Goal: Task Accomplishment & Management: Complete application form

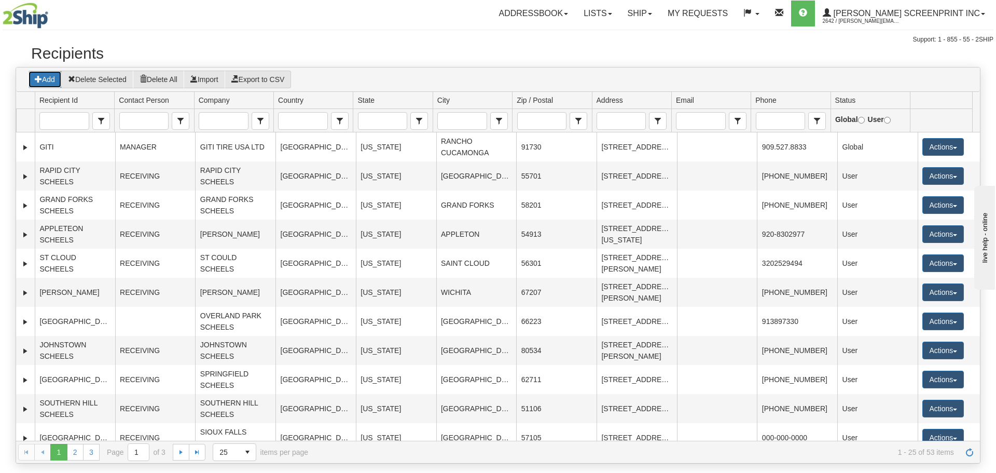
click at [52, 77] on button "Add" at bounding box center [45, 80] width 34 height 18
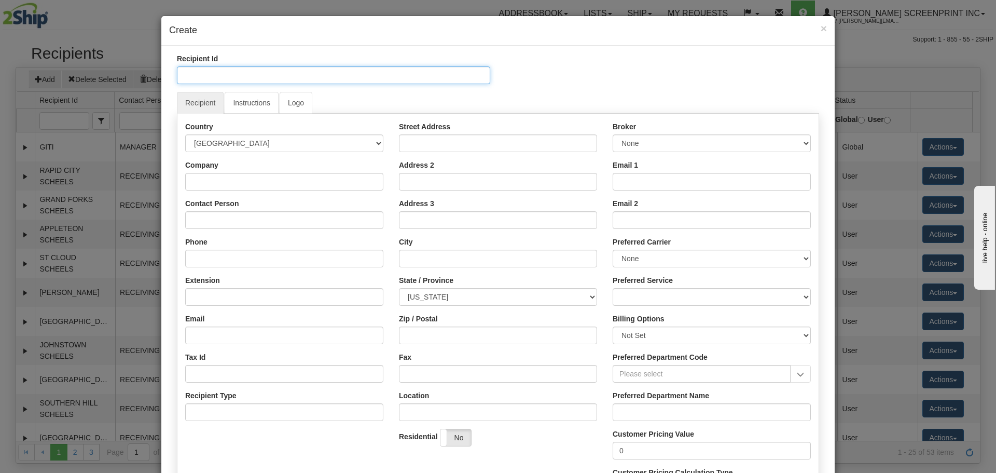
click at [299, 75] on input "Recipient Id" at bounding box center [333, 75] width 313 height 18
type input "o"
type input "[GEOGRAPHIC_DATA]"
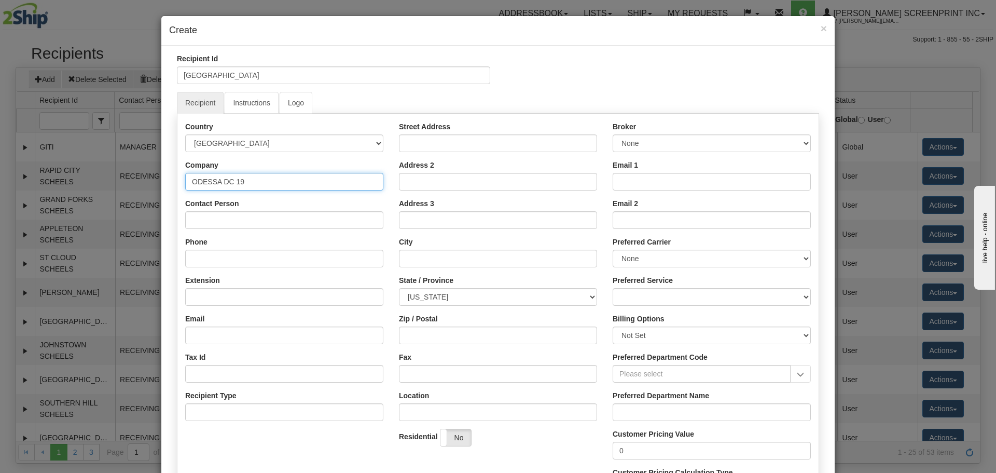
type input "ODESSA DC 19"
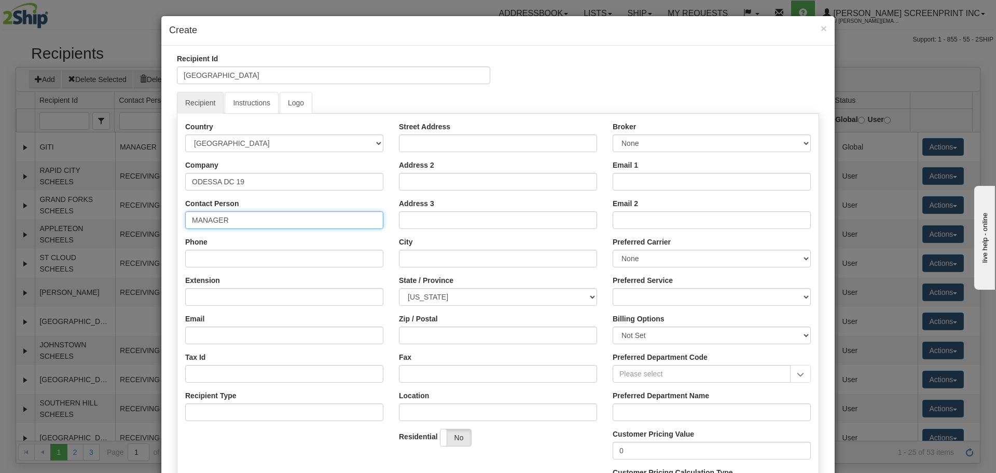
type input "MANAGER"
type input "000-000-0000"
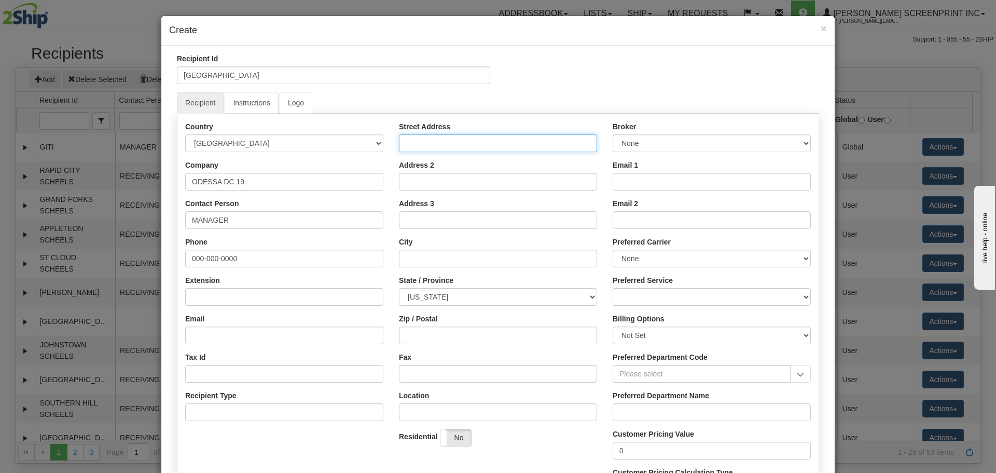
click at [423, 136] on input "Street Address" at bounding box center [498, 143] width 198 height 18
type input "3101 EAST INTERSTATE 20"
type input "[GEOGRAPHIC_DATA]"
select select "[GEOGRAPHIC_DATA]"
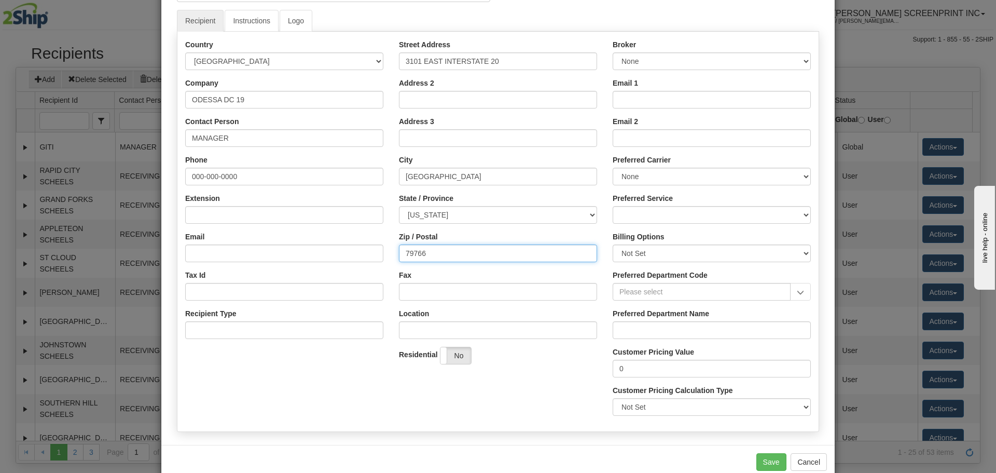
scroll to position [104, 0]
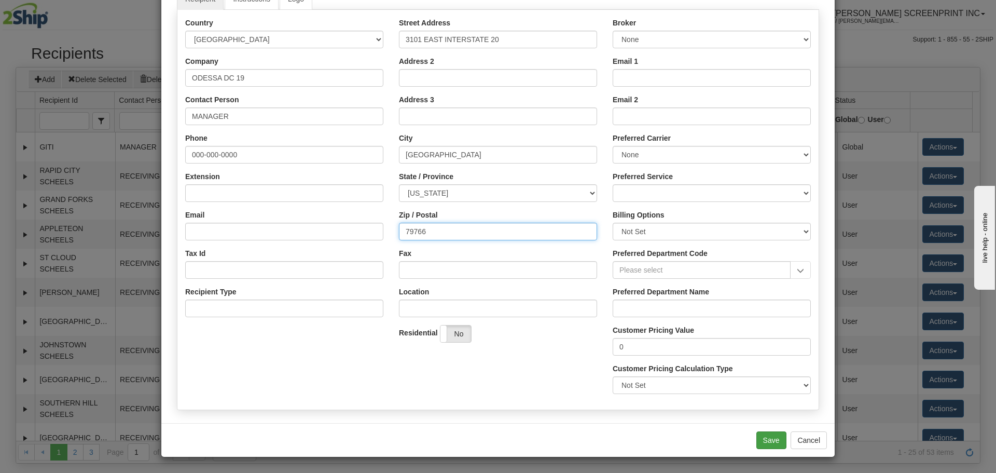
type input "79766"
click at [760, 433] on button "Save" at bounding box center [772, 440] width 30 height 18
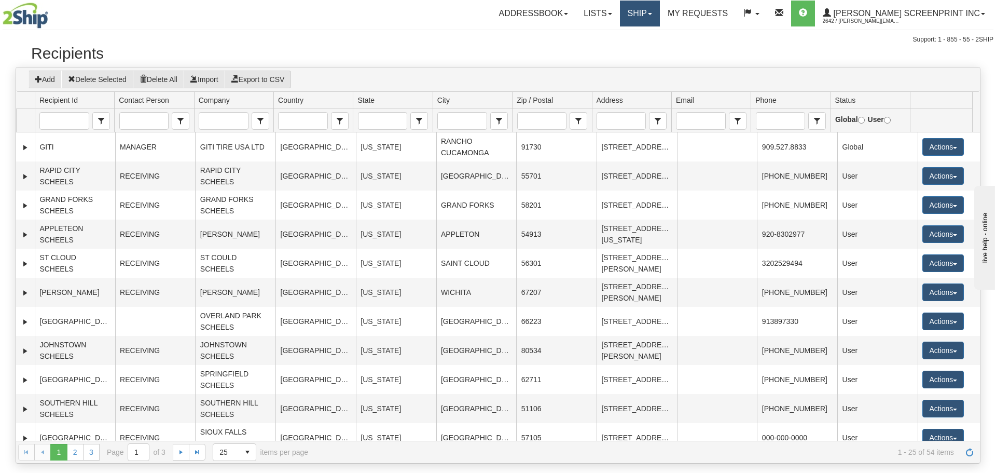
click at [660, 17] on link "Ship" at bounding box center [640, 14] width 40 height 26
click at [631, 32] on span "Ship Request" at bounding box center [610, 36] width 44 height 8
